Goal: Find specific page/section

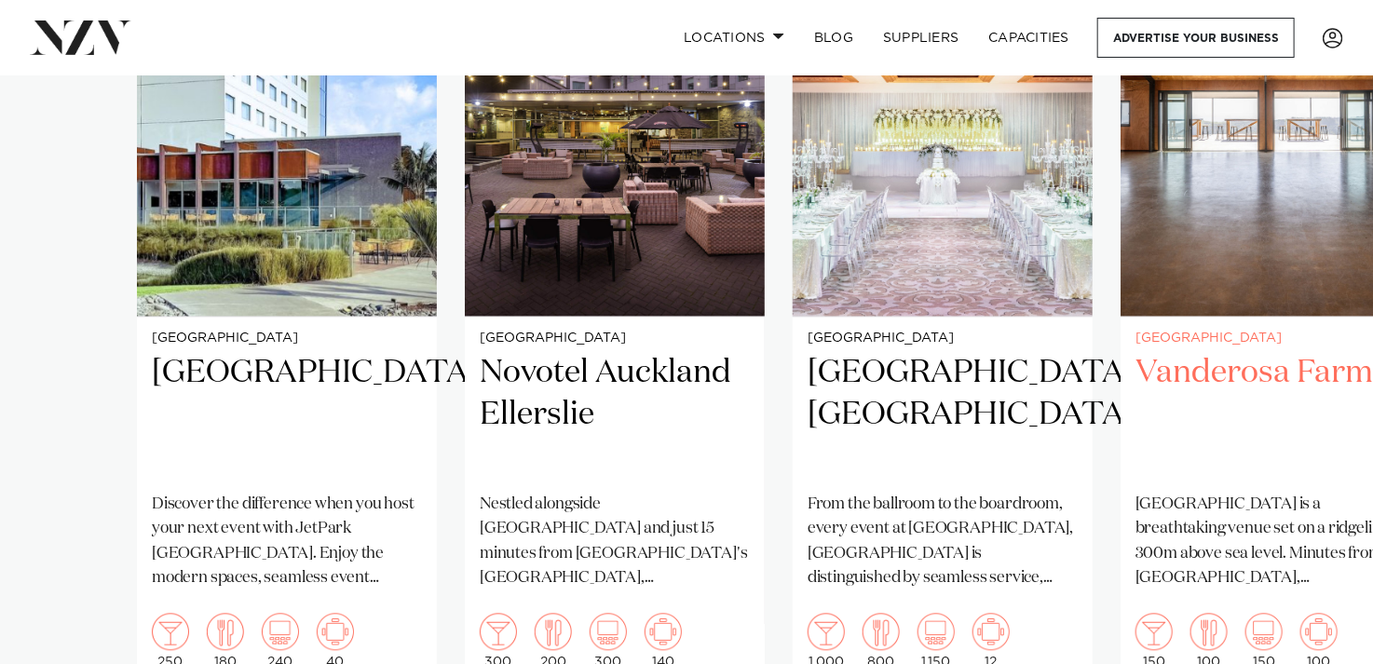
scroll to position [1676, 0]
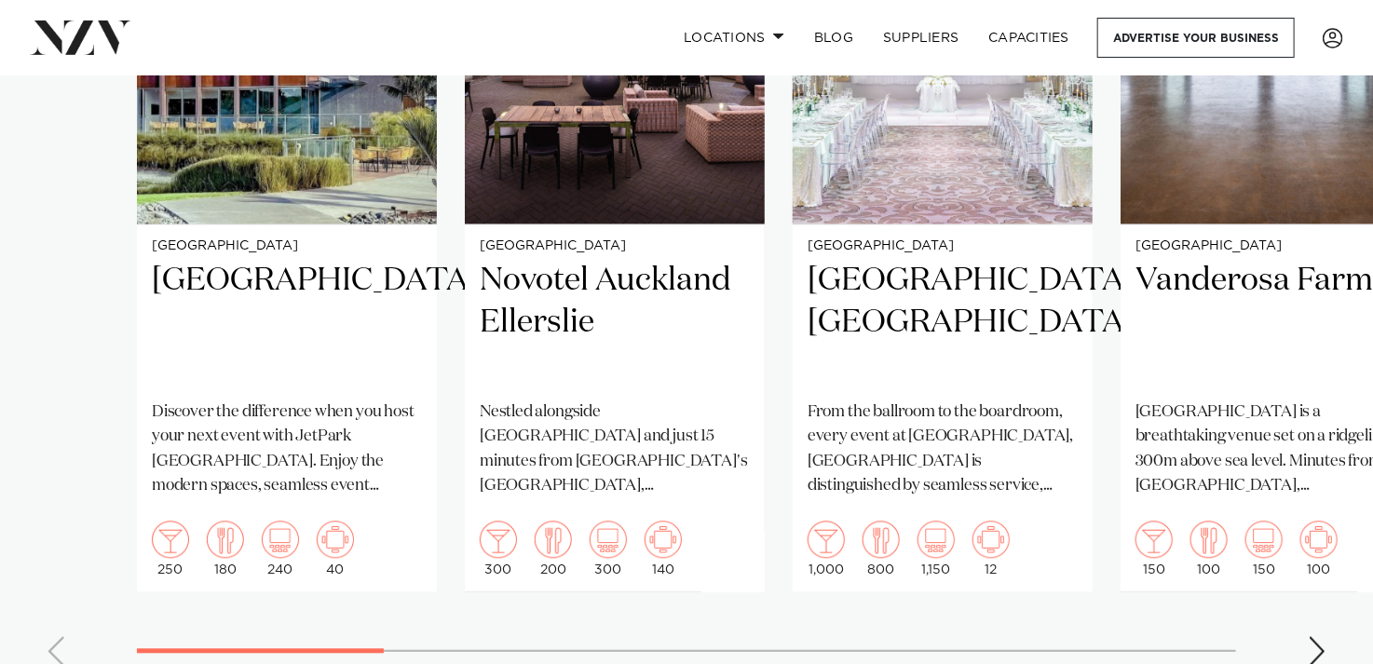
click at [1308, 636] on div "Next slide" at bounding box center [1317, 651] width 19 height 30
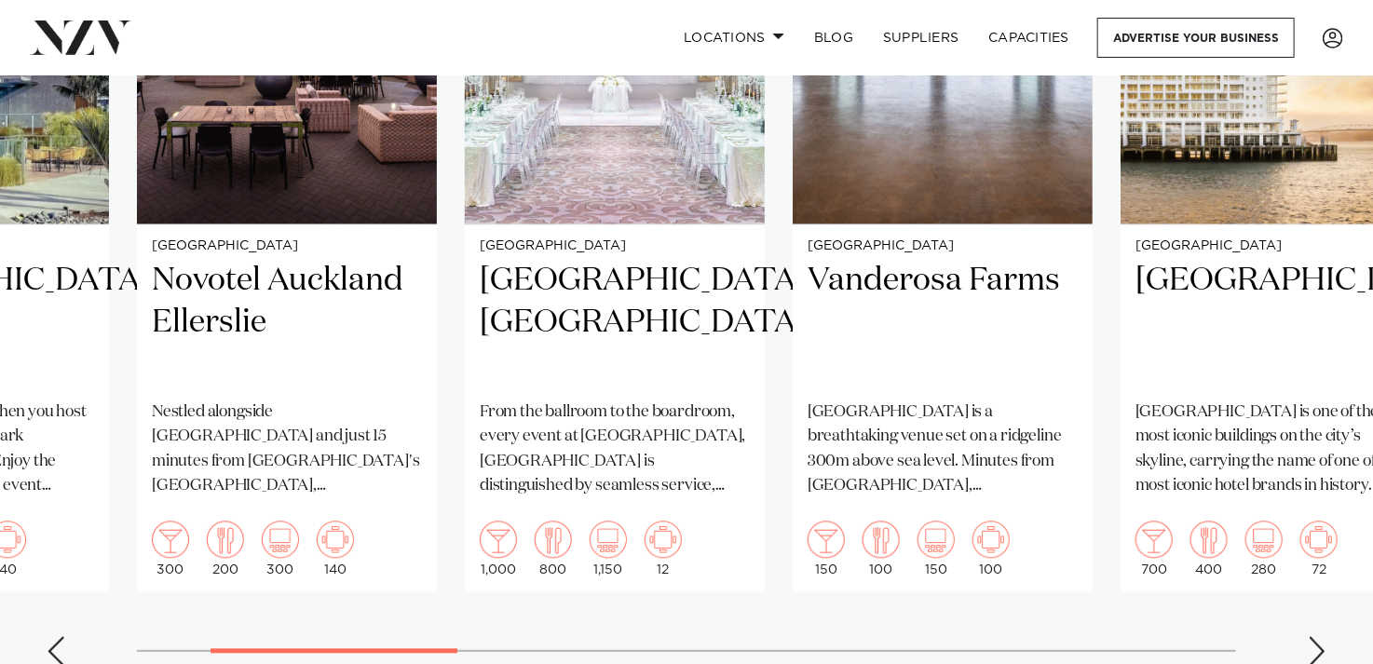
click at [1320, 636] on div "Next slide" at bounding box center [1317, 651] width 19 height 30
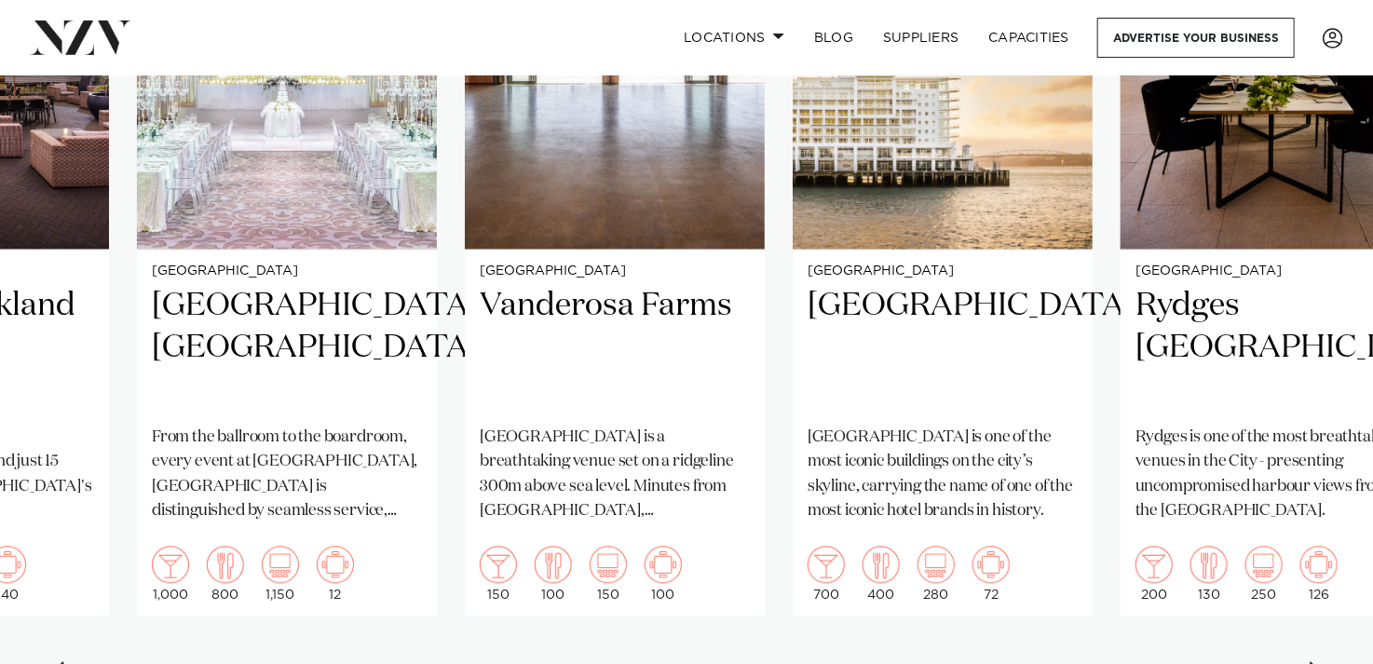
scroll to position [1769, 0]
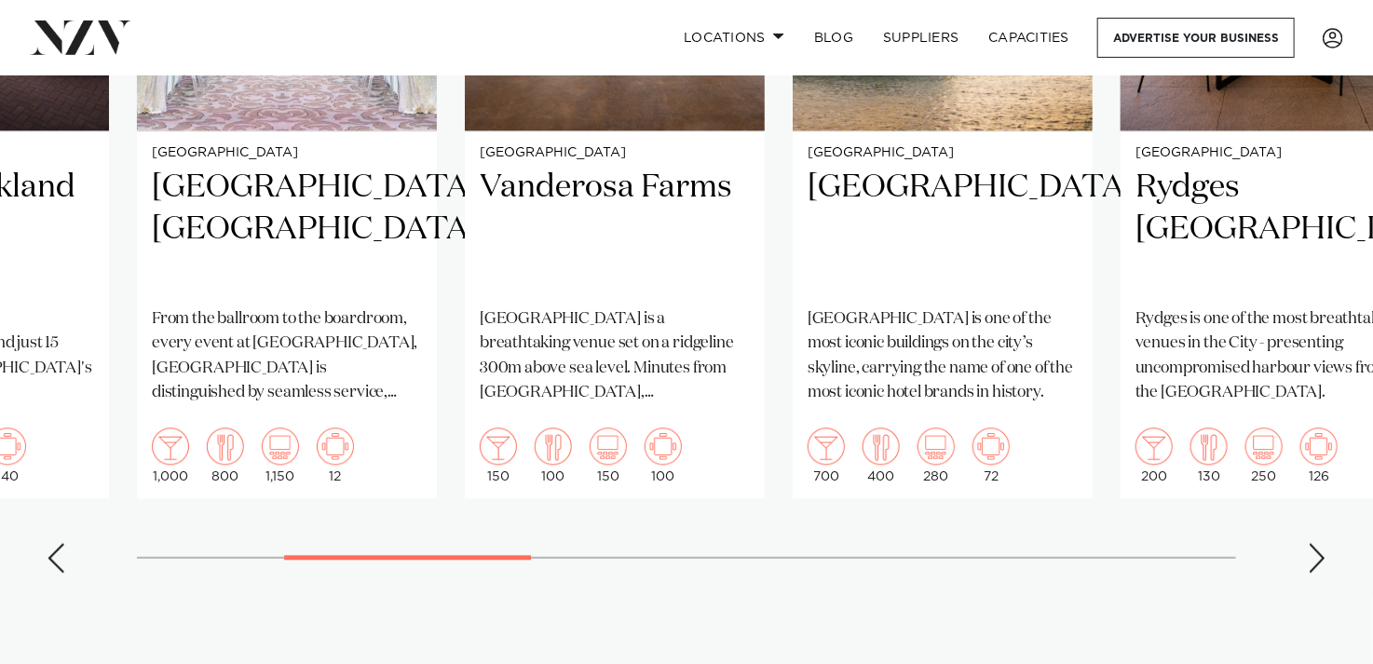
click at [1319, 543] on div "Next slide" at bounding box center [1317, 558] width 19 height 30
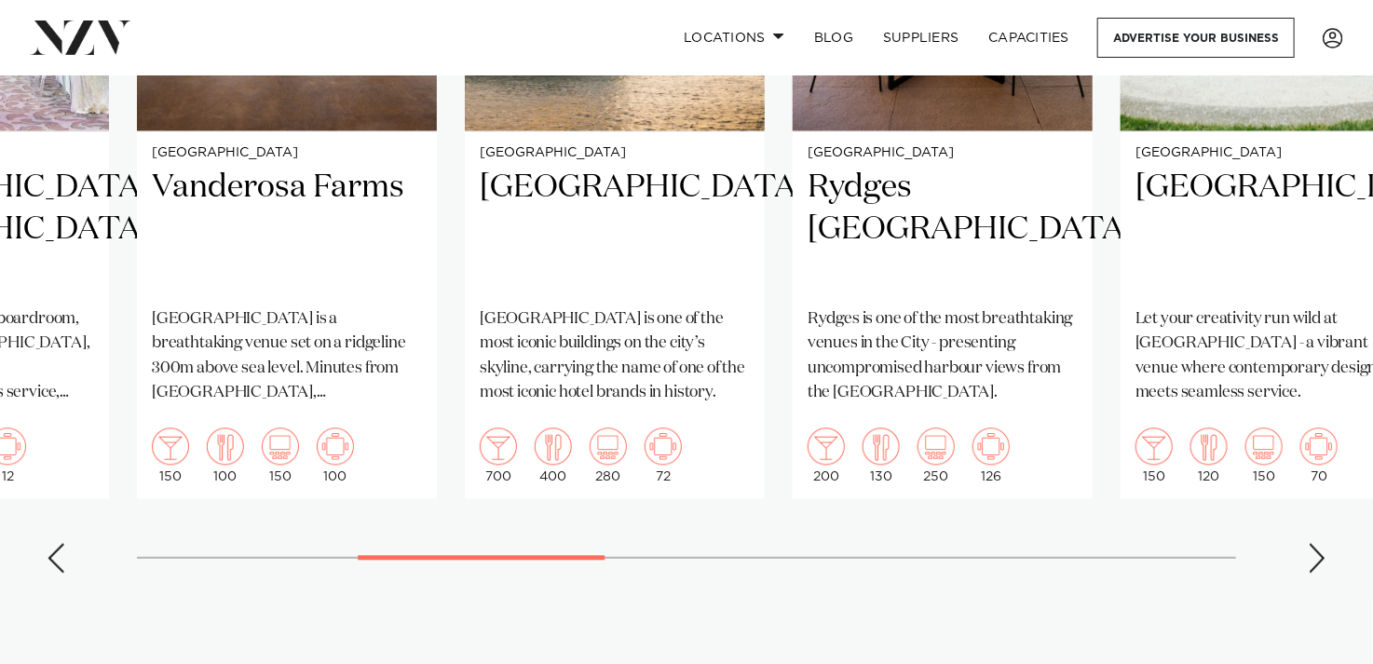
click at [1319, 543] on div "Next slide" at bounding box center [1317, 558] width 19 height 30
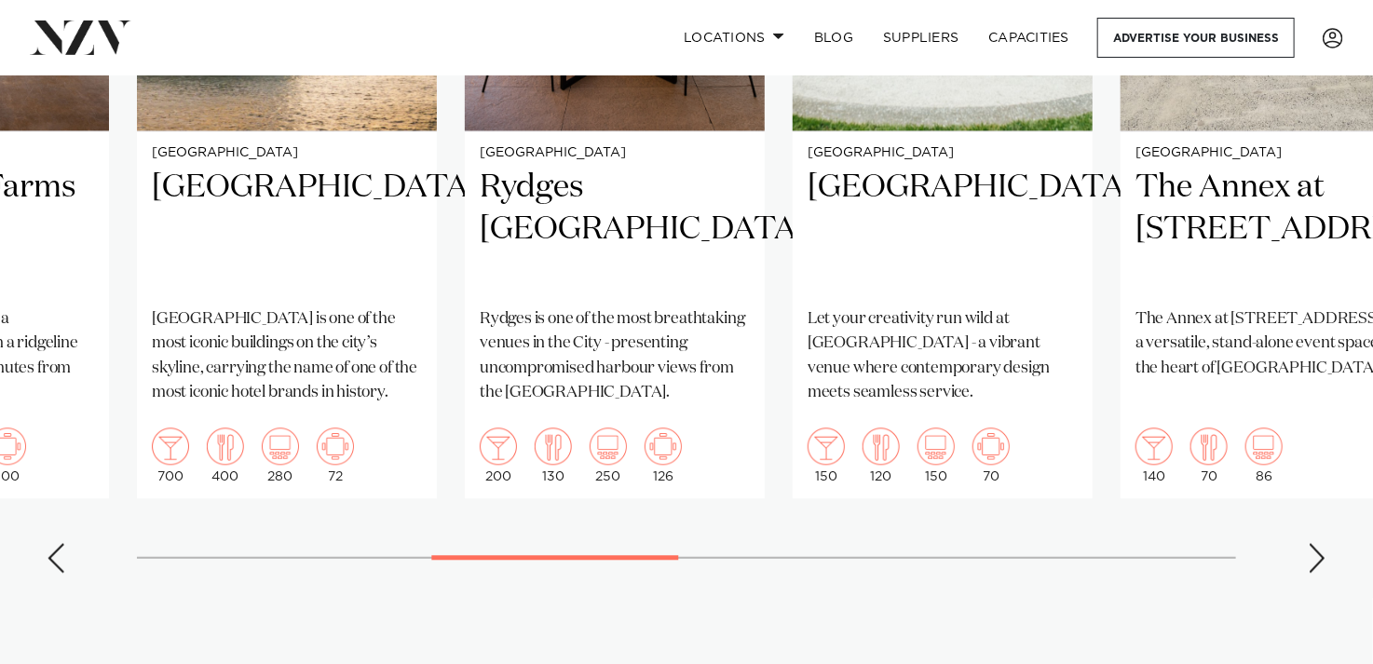
click at [1319, 543] on div "Next slide" at bounding box center [1317, 558] width 19 height 30
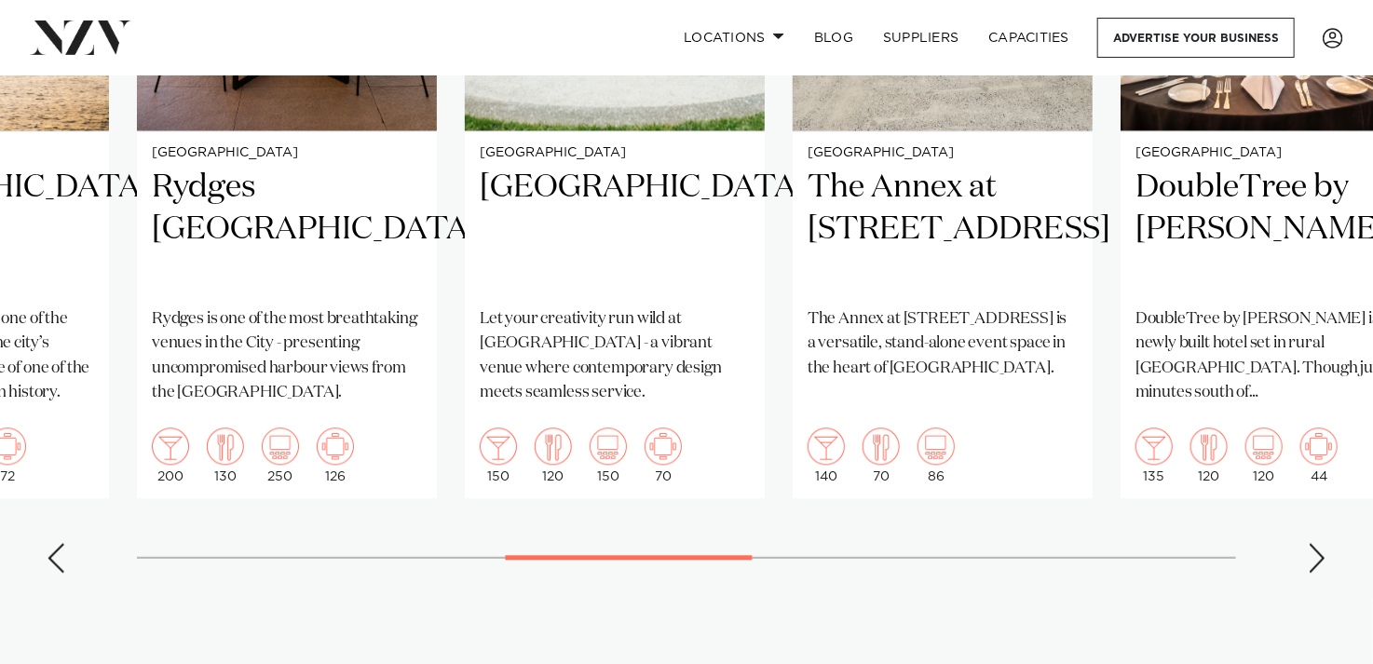
click at [1318, 543] on div "Next slide" at bounding box center [1317, 558] width 19 height 30
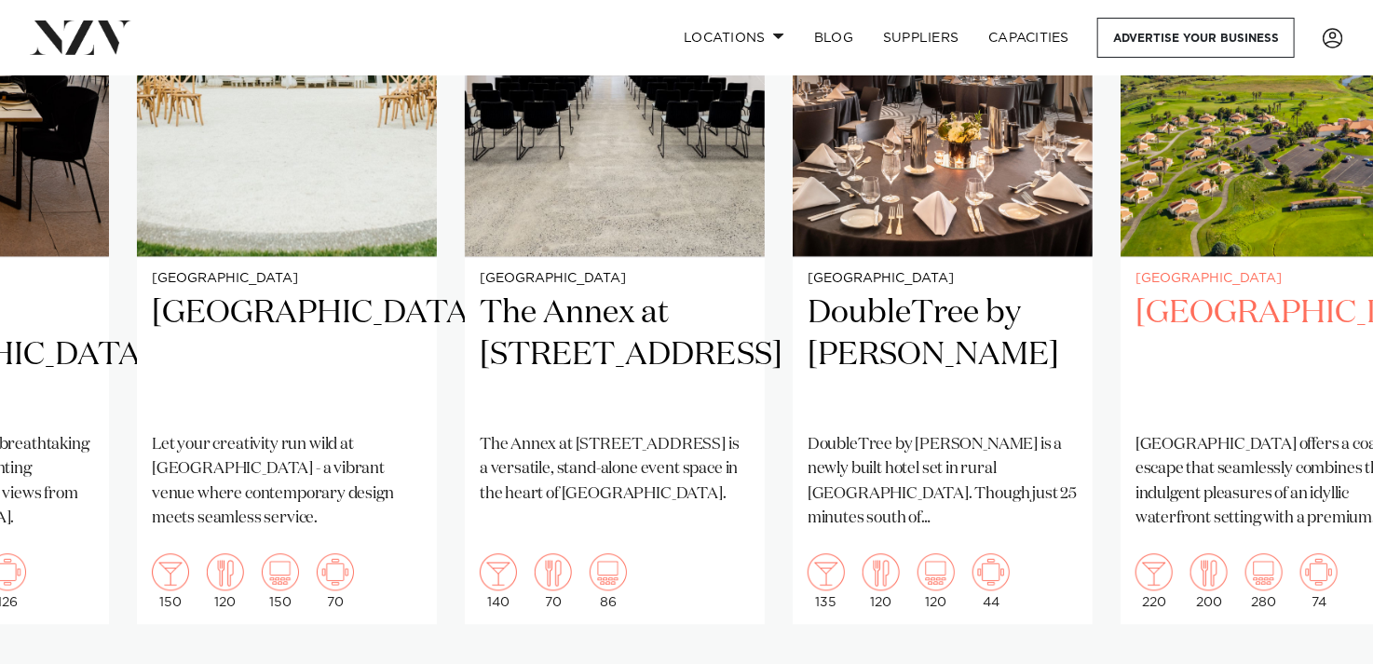
scroll to position [1676, 0]
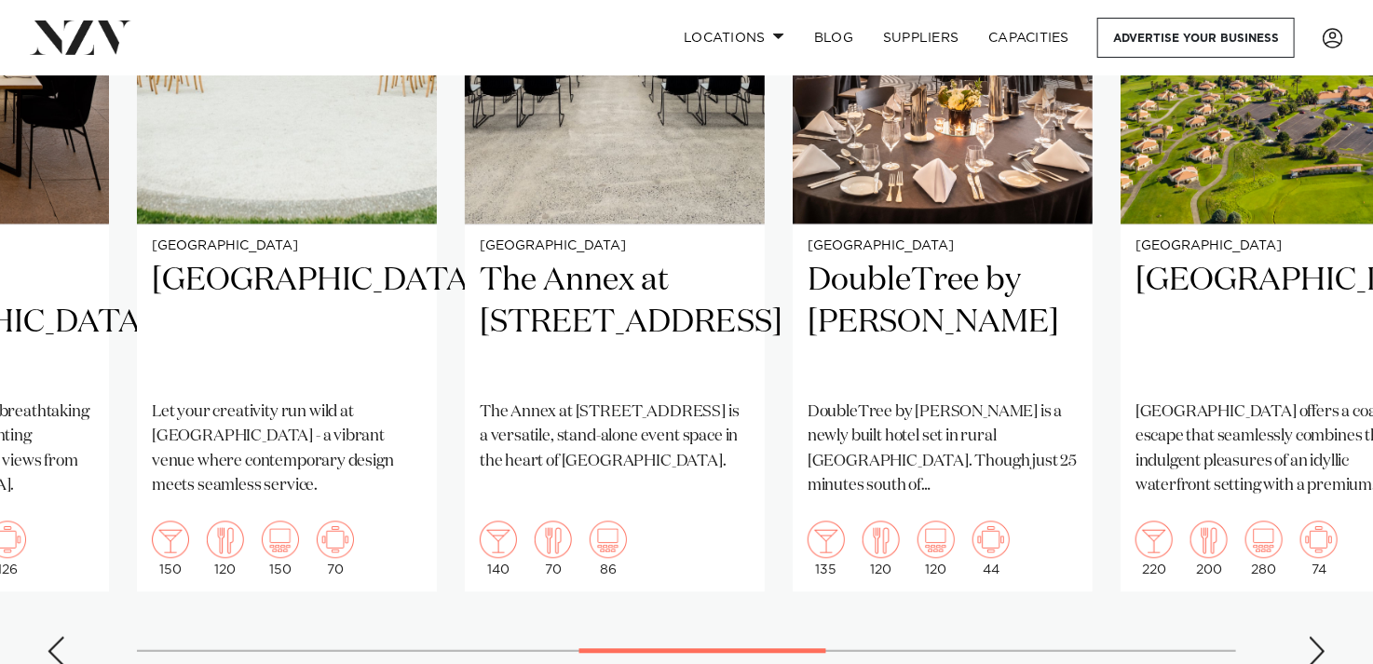
click at [1310, 636] on div "Next slide" at bounding box center [1317, 651] width 19 height 30
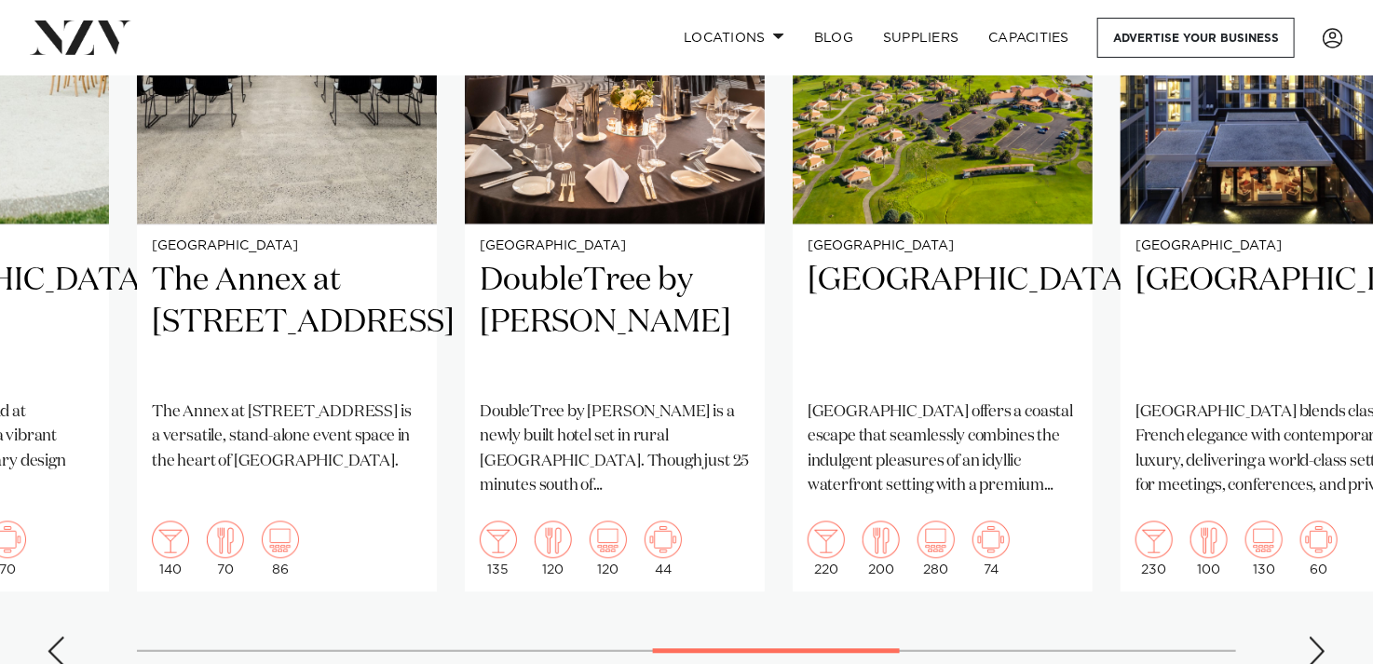
click at [1312, 636] on div "Next slide" at bounding box center [1317, 651] width 19 height 30
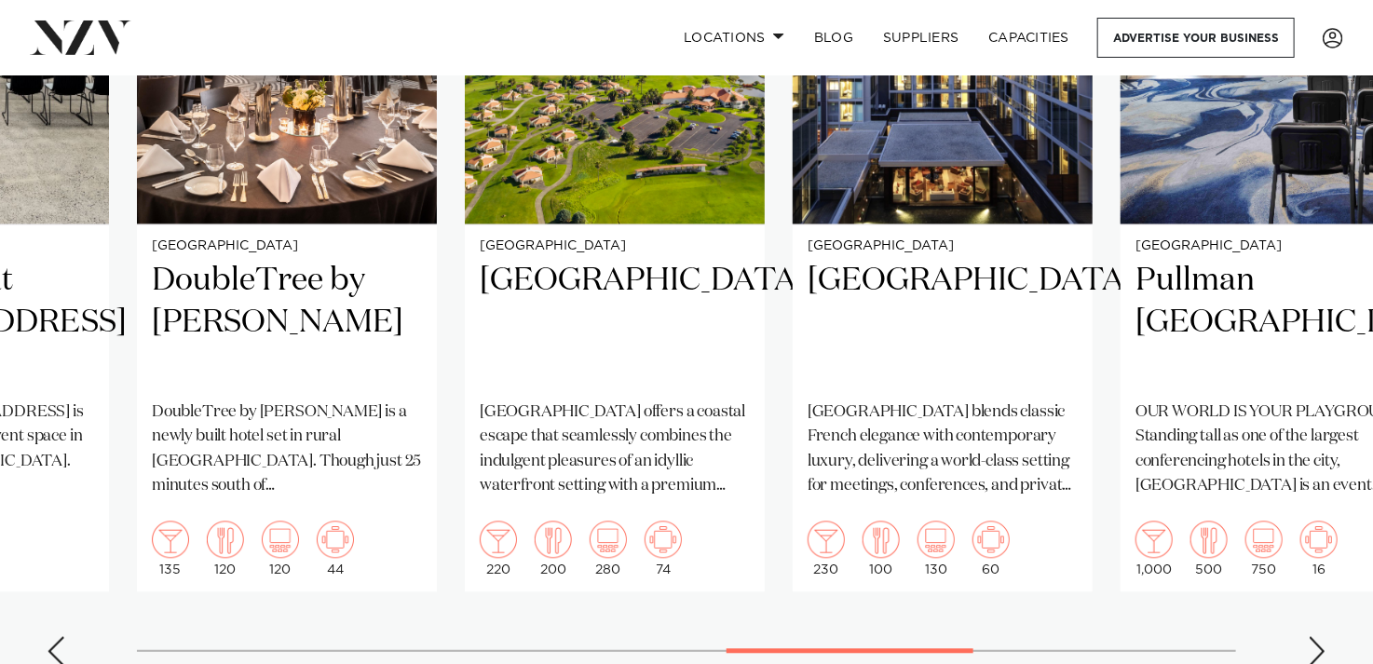
click at [1320, 636] on div "Next slide" at bounding box center [1317, 651] width 19 height 30
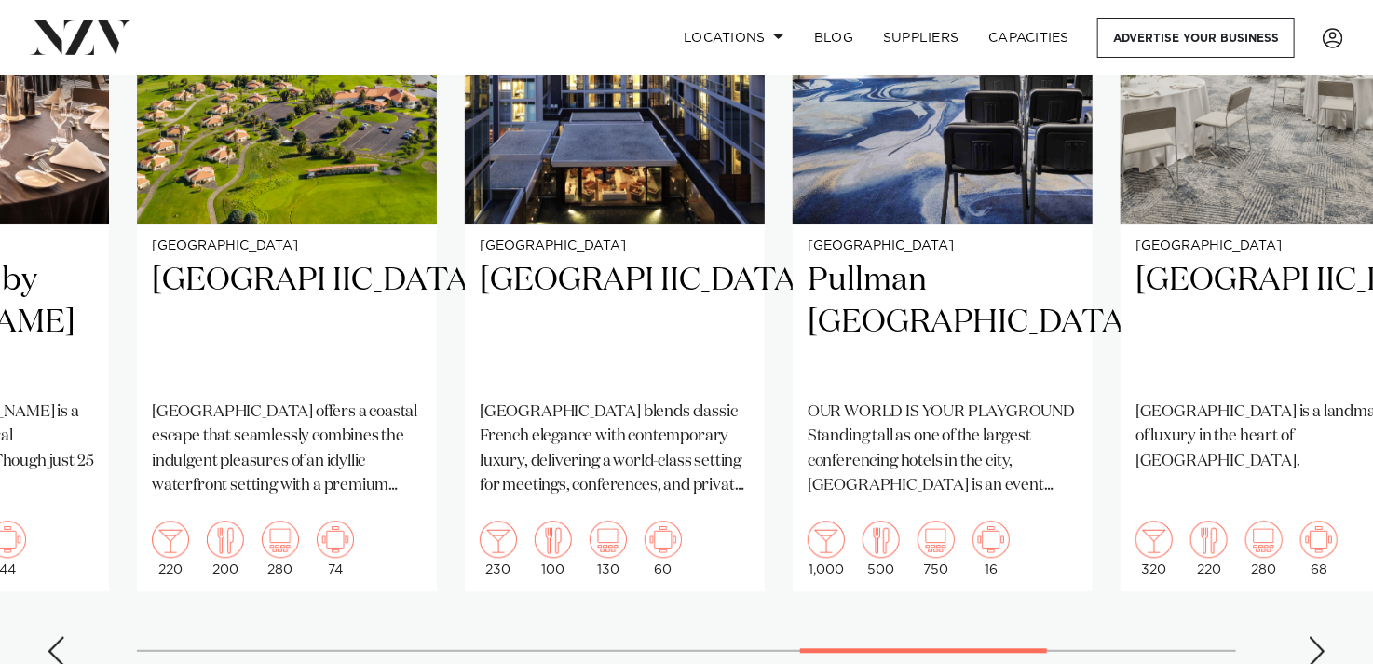
click at [1317, 636] on div "Next slide" at bounding box center [1317, 651] width 19 height 30
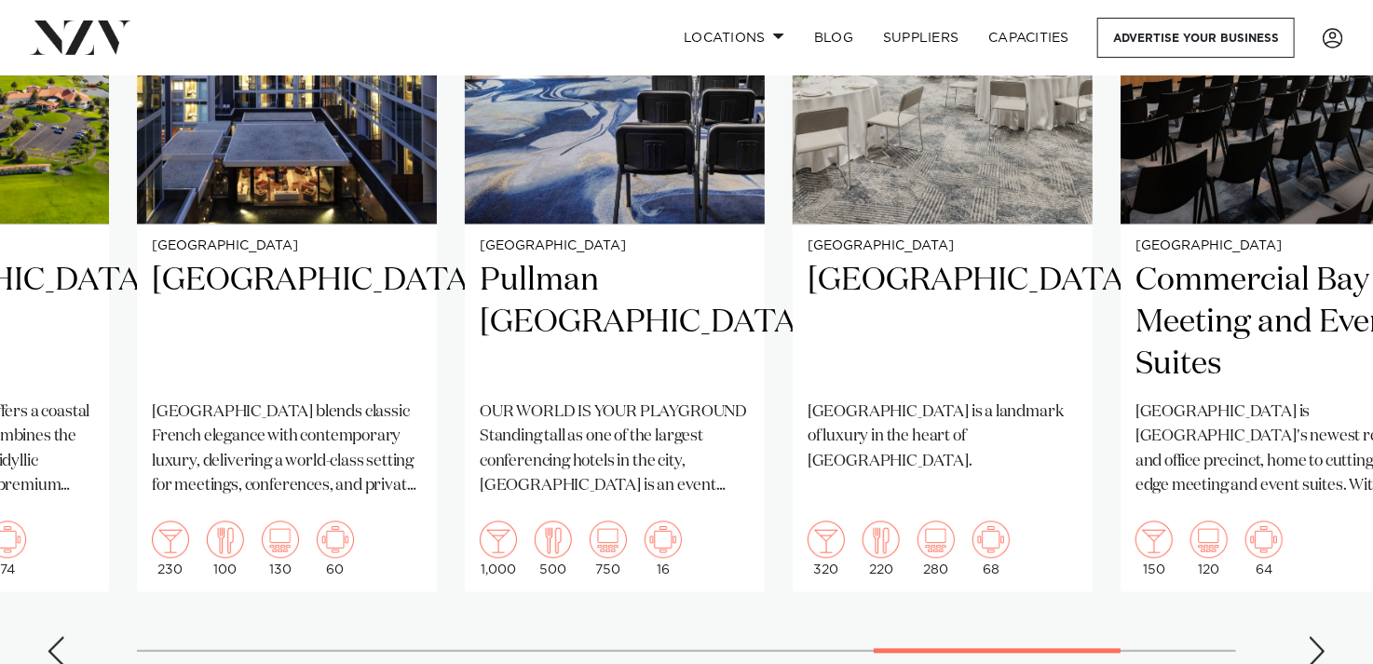
click at [1316, 636] on div "Next slide" at bounding box center [1317, 651] width 19 height 30
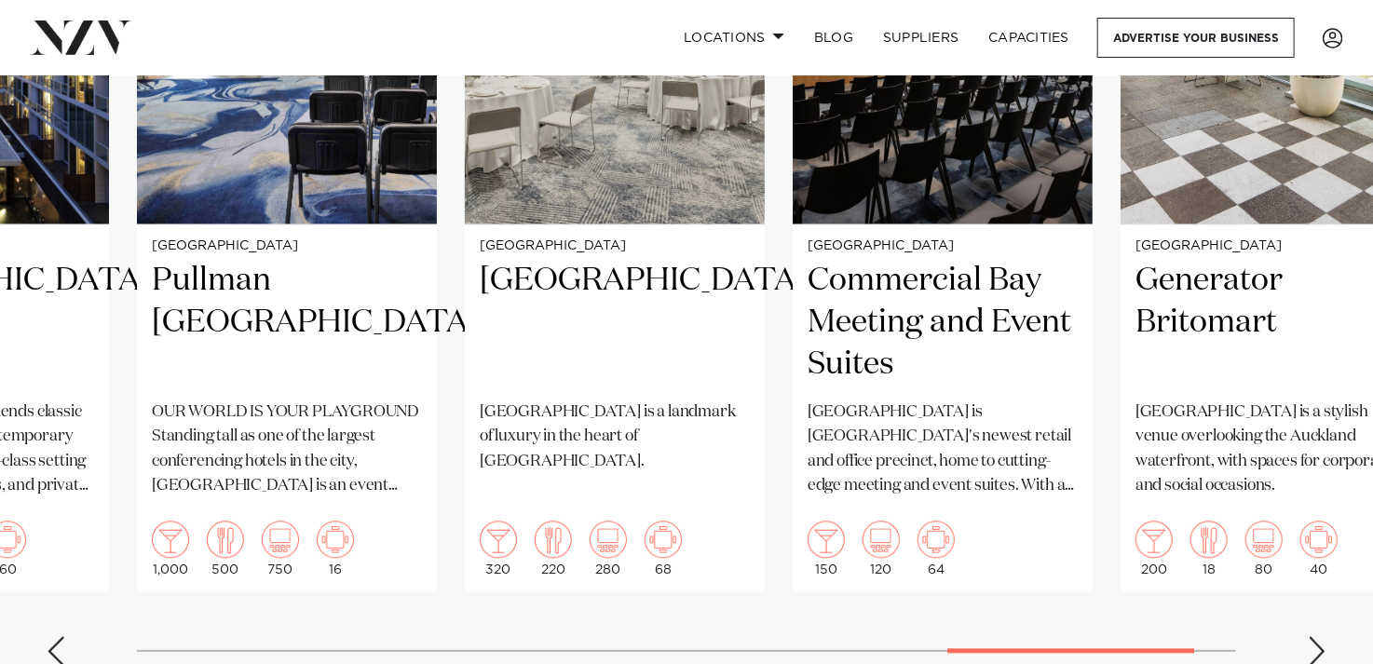
click at [1316, 636] on div "Next slide" at bounding box center [1317, 651] width 19 height 30
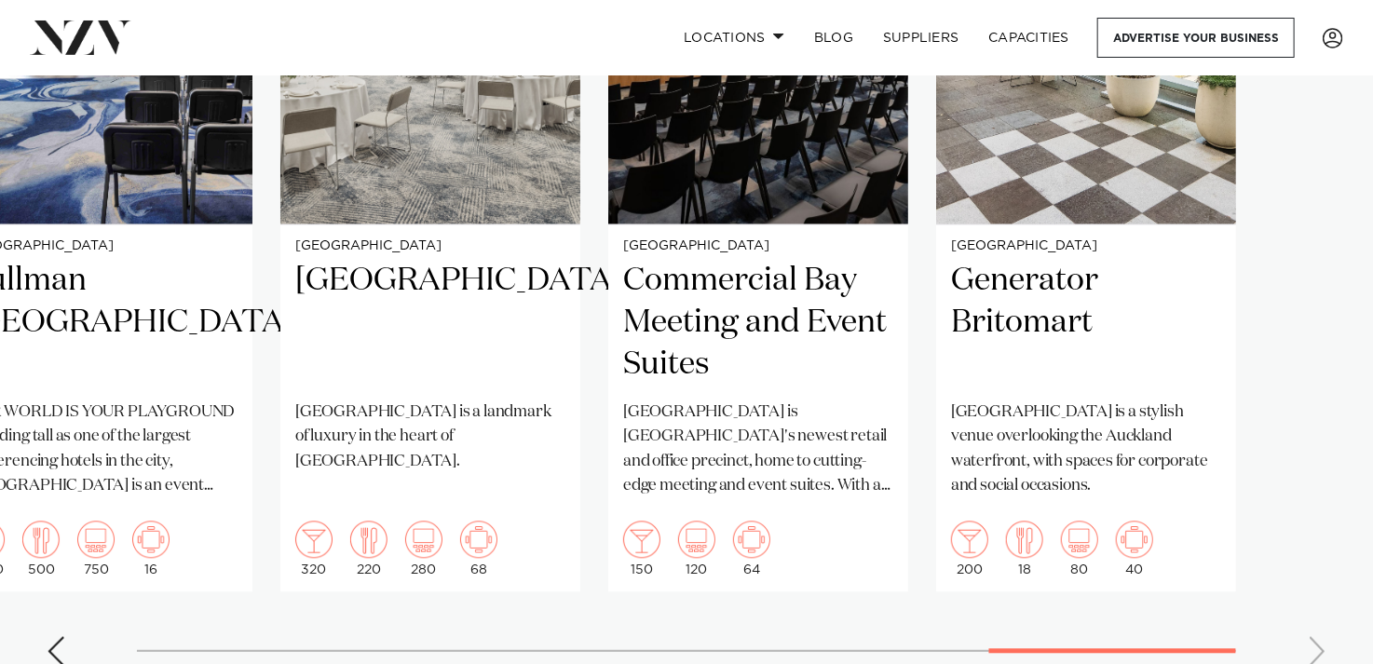
click at [1316, 588] on swiper-container "[GEOGRAPHIC_DATA] Discover the difference when you host your next event with Je…" at bounding box center [686, 251] width 1373 height 860
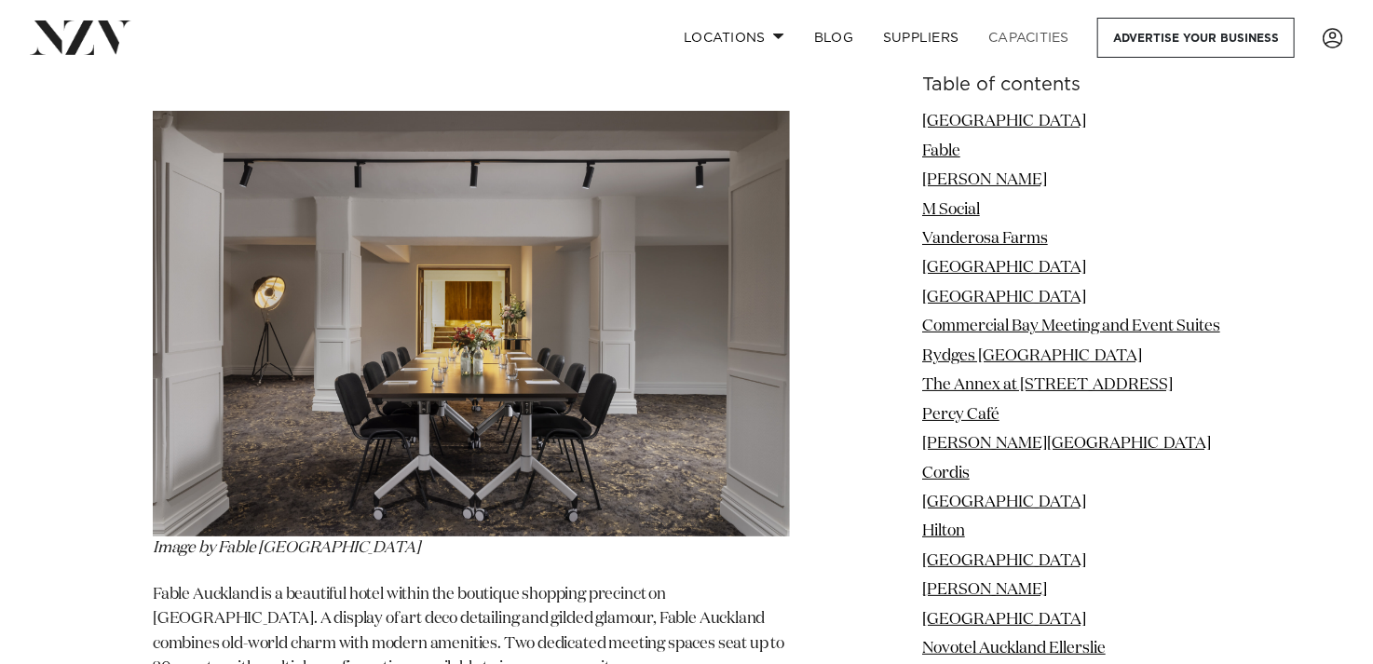
scroll to position [3260, 0]
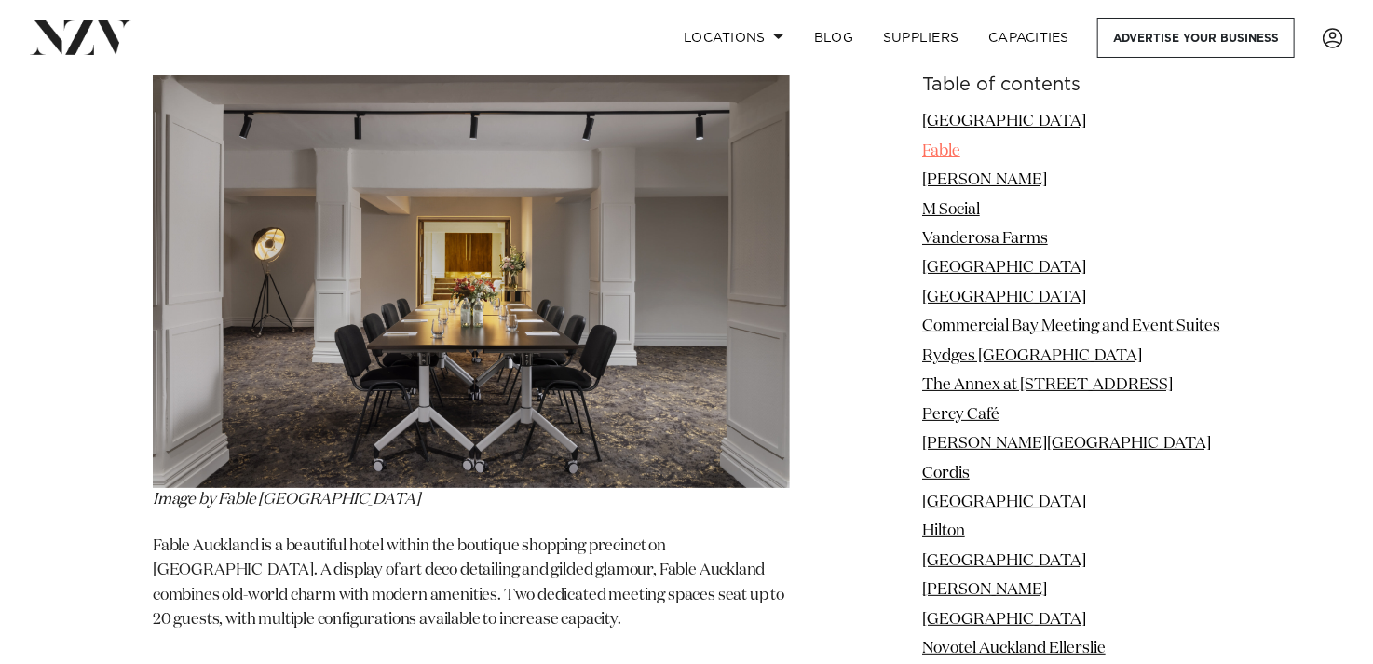
click at [947, 148] on link "Fable" at bounding box center [941, 150] width 38 height 16
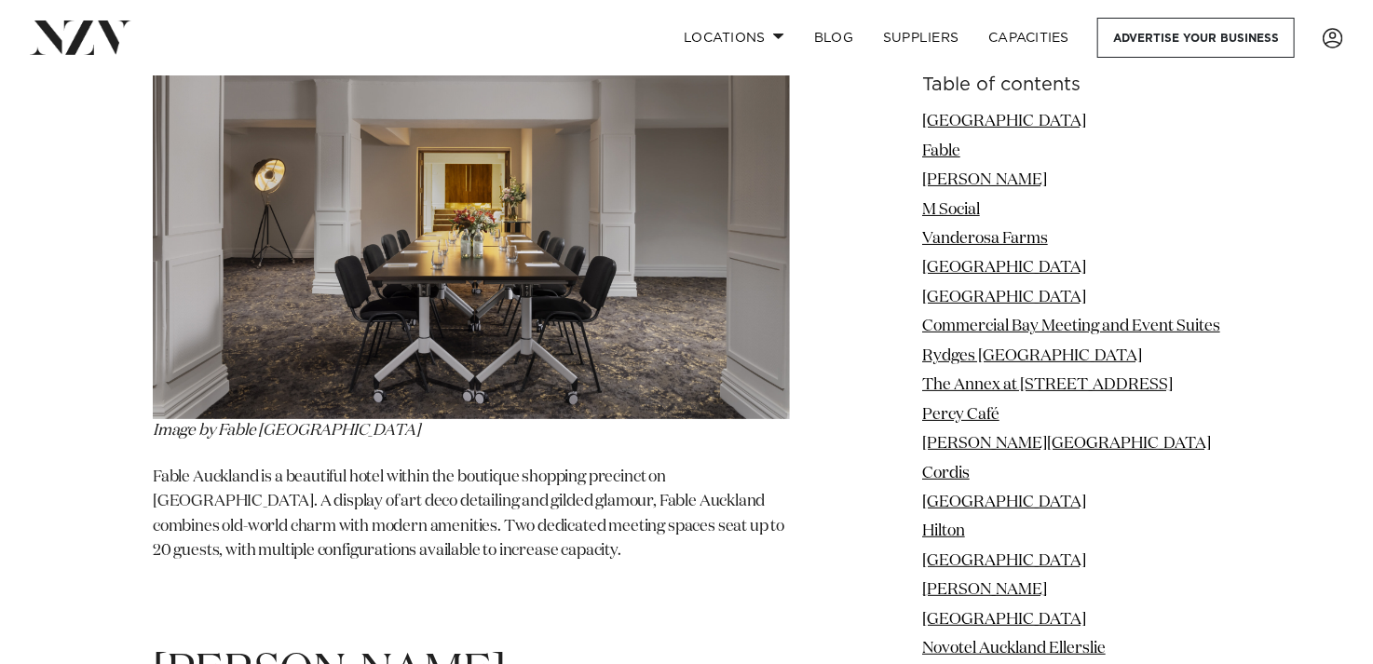
scroll to position [3371, 0]
